Goal: Navigation & Orientation: Find specific page/section

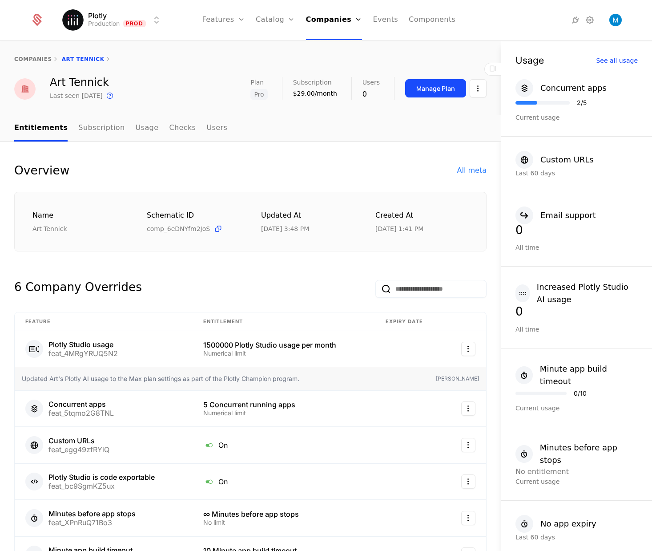
scroll to position [7, 0]
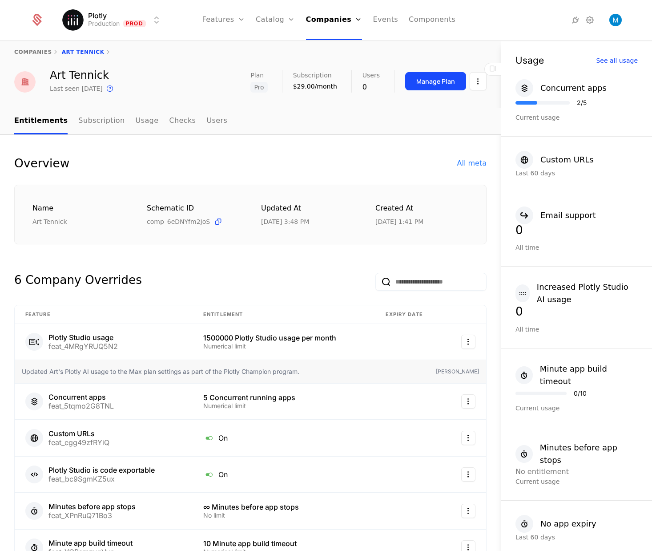
click at [229, 46] on link "Features" at bounding box center [233, 43] width 41 height 7
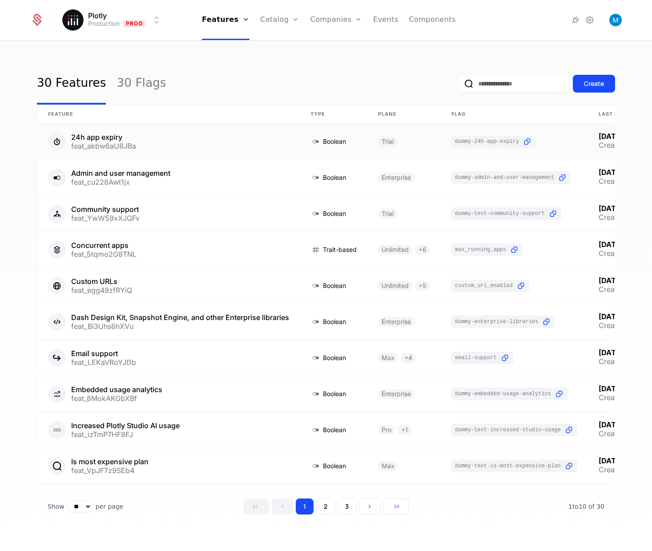
click at [247, 152] on link at bounding box center [168, 142] width 262 height 36
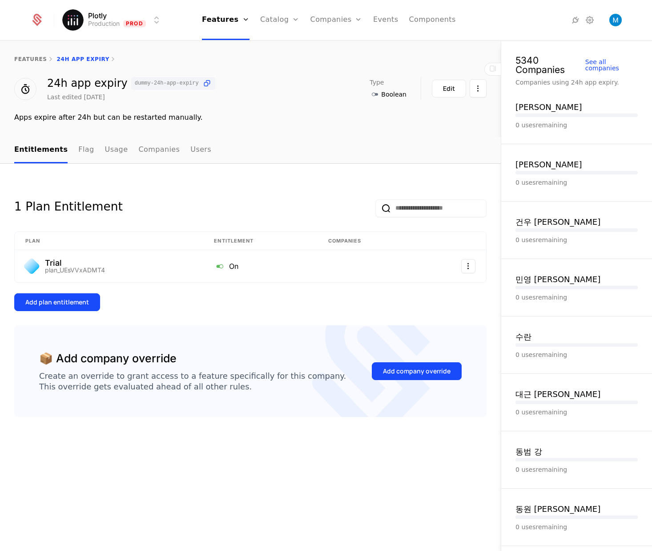
click at [147, 149] on link "Companies" at bounding box center [158, 150] width 41 height 26
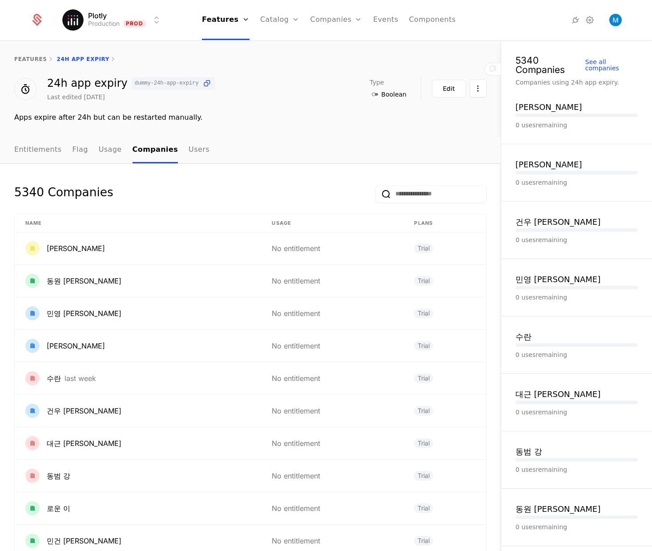
click at [200, 149] on nav "Entitlements Flag Usage Companies Users" at bounding box center [250, 150] width 472 height 26
click at [189, 151] on link "Users" at bounding box center [199, 150] width 21 height 26
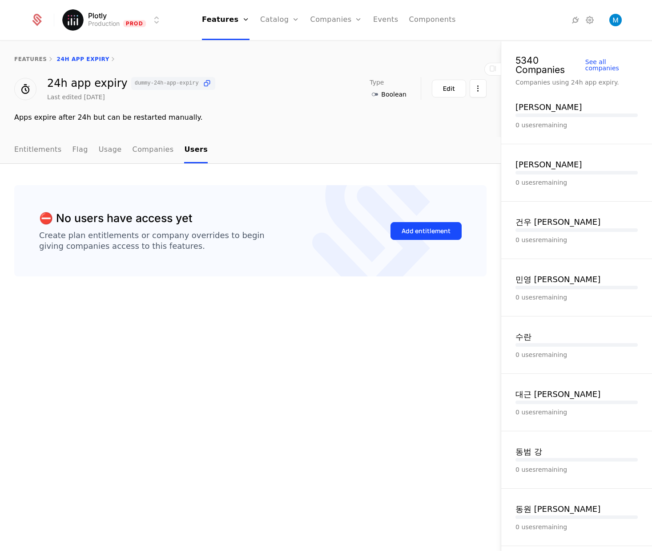
click at [81, 148] on link "Flag" at bounding box center [80, 150] width 16 height 26
click at [289, 45] on link "Plans" at bounding box center [294, 43] width 46 height 7
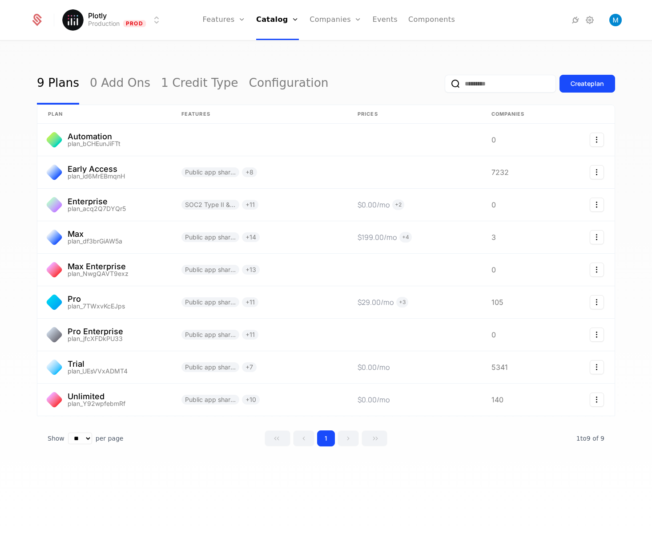
click at [348, 60] on div "9 Plans 0 Add Ons 1 Credit Type Configuration Create plan plan Features Prices …" at bounding box center [326, 298] width 652 height 515
click at [460, 86] on input "email" at bounding box center [500, 84] width 111 height 18
click at [118, 305] on link at bounding box center [103, 302] width 133 height 32
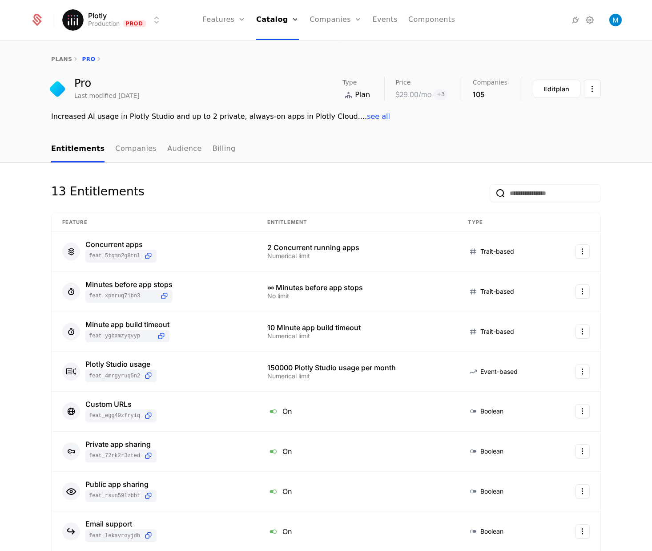
click at [180, 148] on link "Audience" at bounding box center [184, 149] width 35 height 26
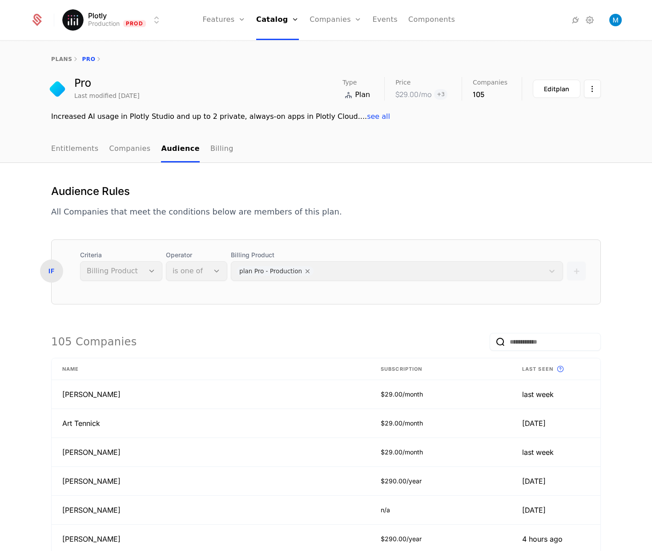
click at [125, 149] on link "Companies" at bounding box center [129, 149] width 41 height 26
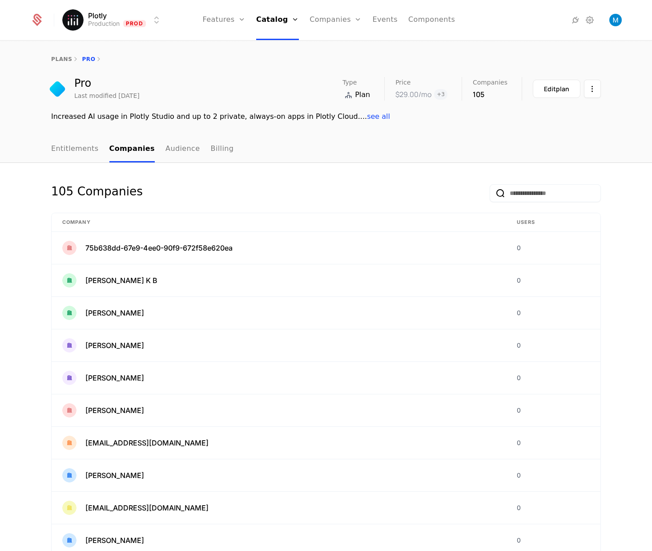
click at [74, 147] on link "Entitlements" at bounding box center [75, 149] width 48 height 26
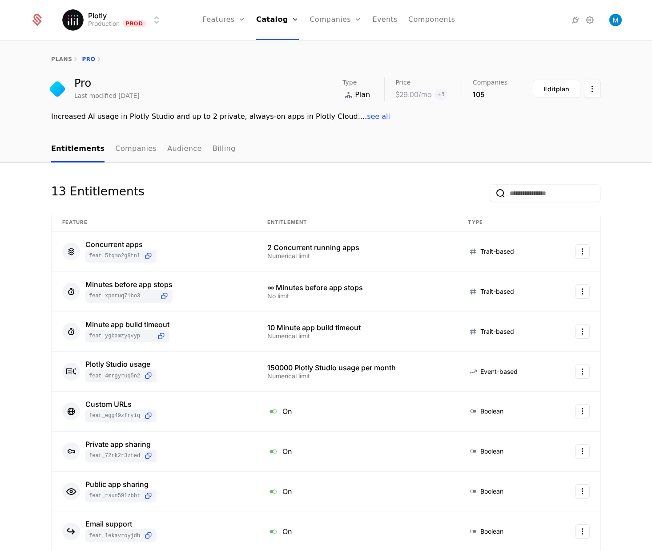
click at [288, 47] on link "Plans" at bounding box center [290, 43] width 46 height 7
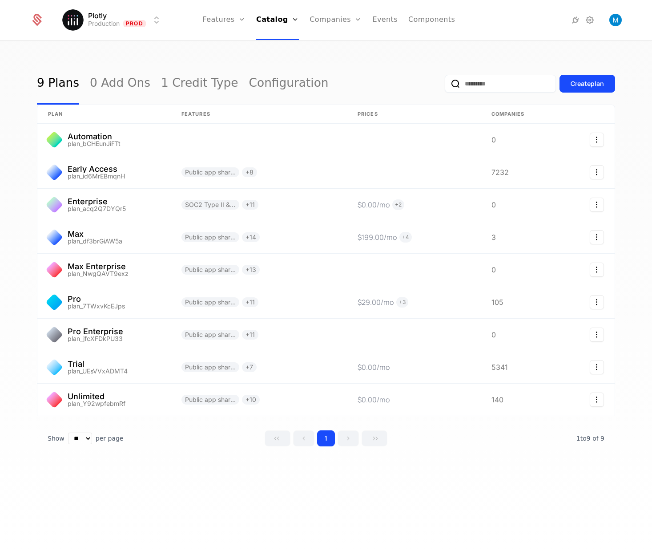
click at [338, 44] on link "Companies" at bounding box center [340, 43] width 41 height 7
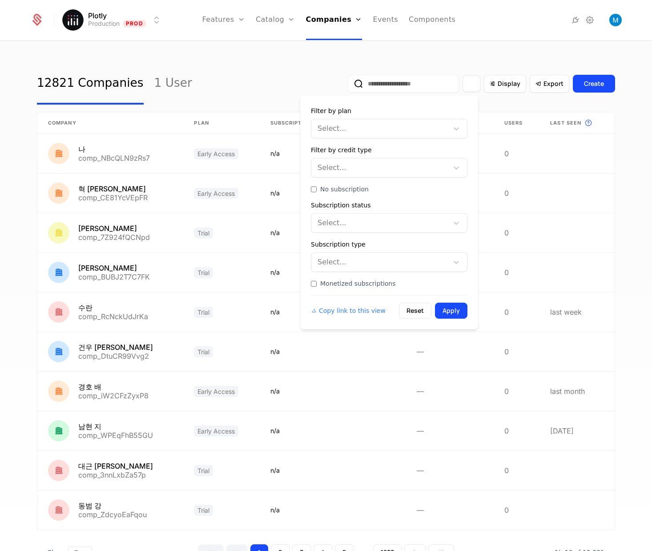
click at [471, 84] on icon "Filter options" at bounding box center [471, 84] width 8 height 8
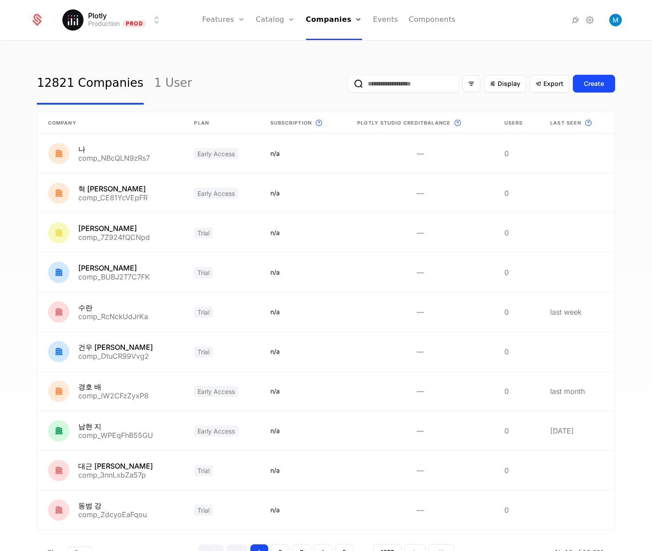
click at [224, 65] on div "12821 Companies 1 User Display Export Create" at bounding box center [326, 84] width 578 height 42
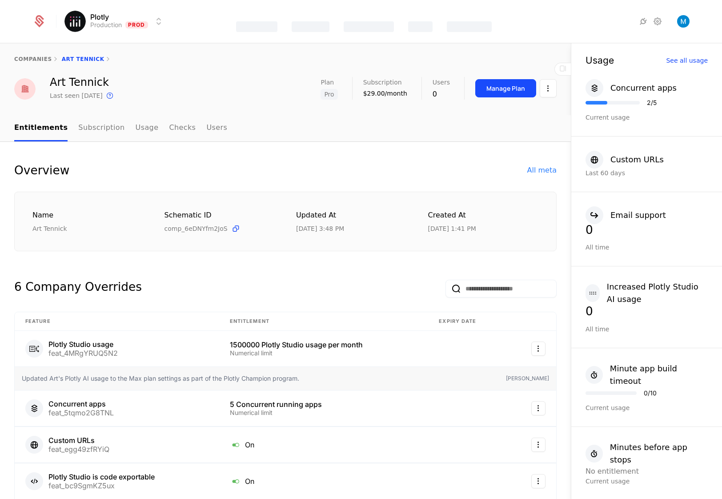
scroll to position [574, 0]
